Goal: Information Seeking & Learning: Learn about a topic

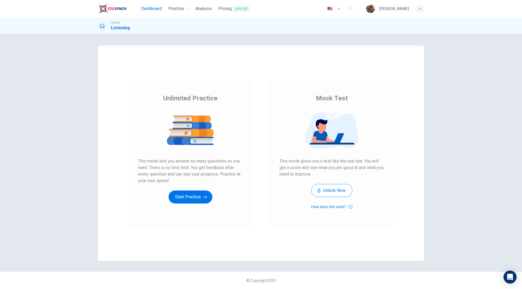
click at [155, 8] on span "Dashboard" at bounding box center [151, 8] width 21 height 7
click at [193, 198] on button "Start Practice" at bounding box center [190, 197] width 44 height 13
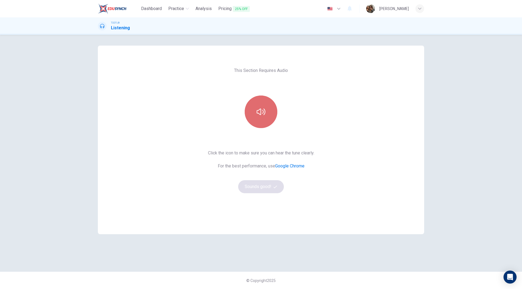
click at [257, 110] on icon "button" at bounding box center [260, 112] width 9 height 7
click at [257, 190] on button "Sounds good!" at bounding box center [261, 186] width 46 height 13
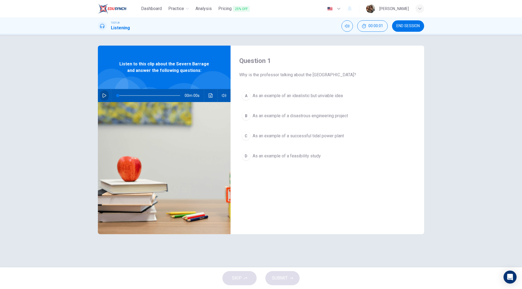
click at [104, 93] on button "button" at bounding box center [104, 95] width 9 height 13
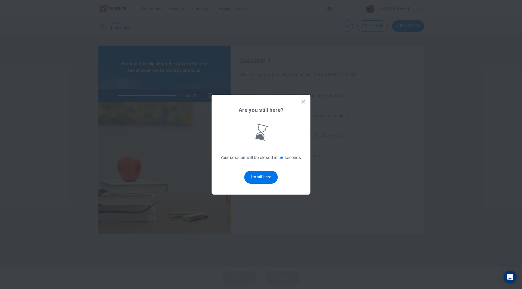
click at [272, 178] on button "I'm still here" at bounding box center [260, 177] width 33 height 13
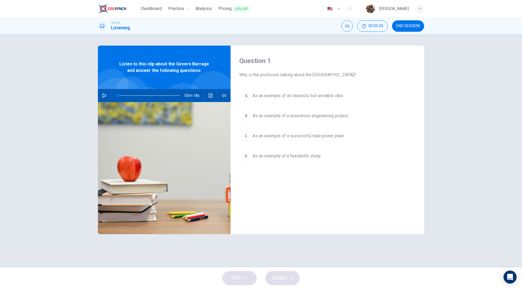
click at [101, 95] on button "button" at bounding box center [104, 95] width 9 height 13
click at [212, 96] on icon "Click to see the audio transcription" at bounding box center [210, 95] width 4 height 4
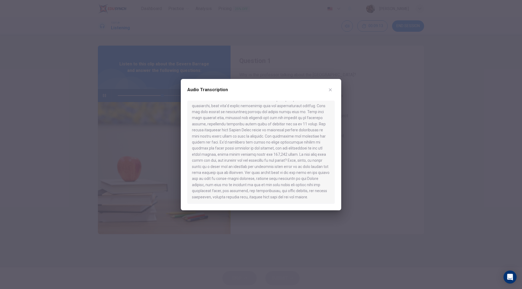
scroll to position [301, 0]
type input "0"
